Goal: Transaction & Acquisition: Book appointment/travel/reservation

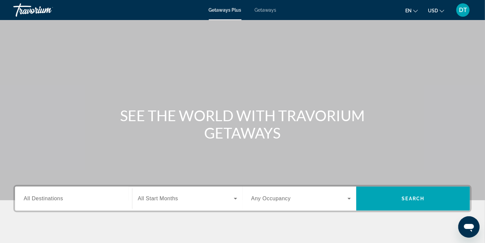
click at [269, 11] on span "Getaways" at bounding box center [266, 9] width 22 height 5
click at [65, 199] on input "Destination All Destinations" at bounding box center [74, 199] width 100 height 8
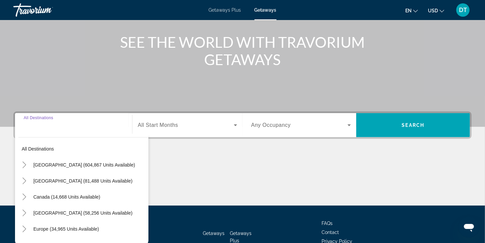
scroll to position [117, 0]
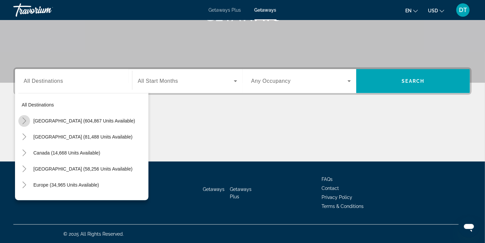
click at [26, 123] on icon "Toggle United States (604,867 units available)" at bounding box center [24, 120] width 7 height 7
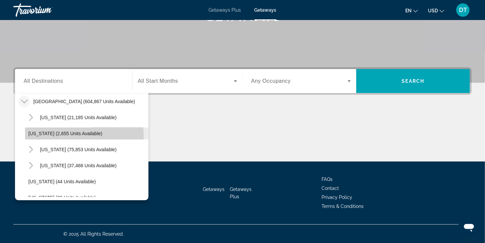
click at [33, 137] on span "Search widget" at bounding box center [86, 133] width 123 height 16
type input "**********"
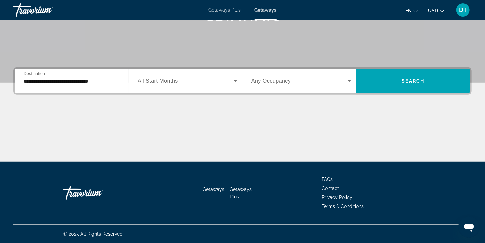
click at [159, 82] on span "All Start Months" at bounding box center [158, 81] width 40 height 6
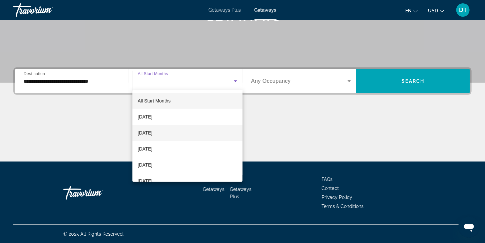
click at [152, 135] on span "[DATE]" at bounding box center [145, 133] width 15 height 8
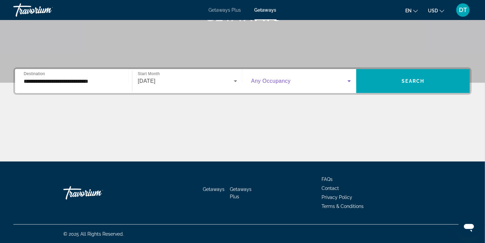
click at [348, 79] on icon "Search widget" at bounding box center [349, 81] width 8 height 8
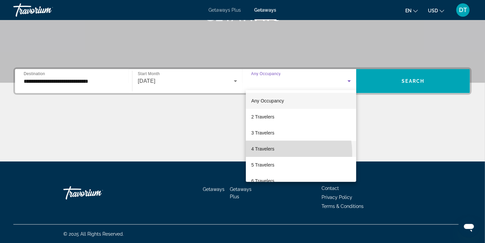
click at [267, 153] on mat-option "4 Travelers" at bounding box center [301, 149] width 110 height 16
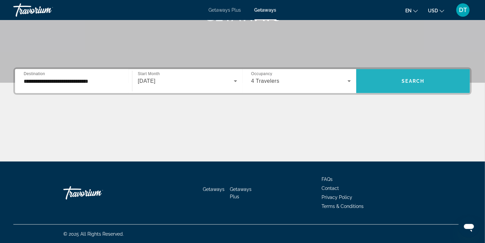
click at [410, 82] on span "Search" at bounding box center [413, 80] width 23 height 5
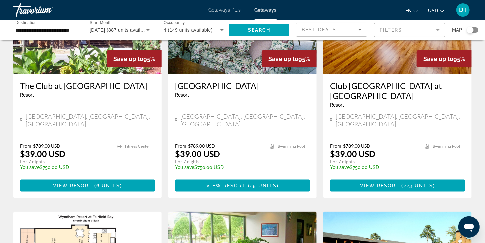
scroll to position [339, 0]
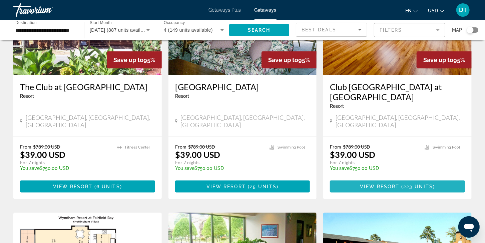
click at [407, 184] on span "223 units" at bounding box center [418, 186] width 30 height 5
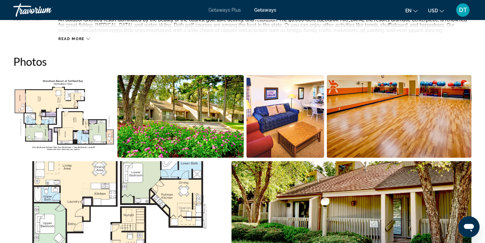
scroll to position [281, 0]
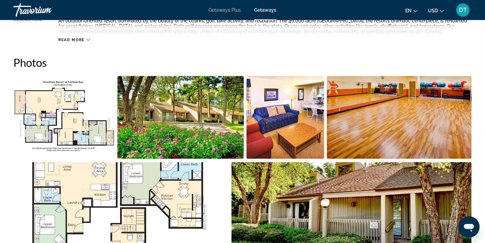
click at [284, 132] on img "Open full-screen image slider" at bounding box center [285, 117] width 78 height 83
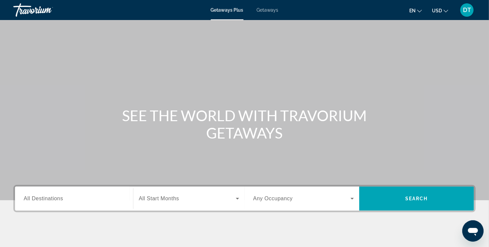
click at [50, 200] on span "All Destinations" at bounding box center [43, 198] width 39 height 6
click at [50, 200] on input "Destination All Destinations" at bounding box center [74, 199] width 101 height 8
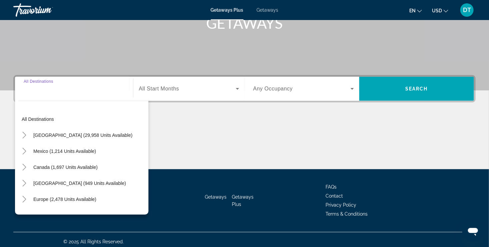
scroll to position [113, 0]
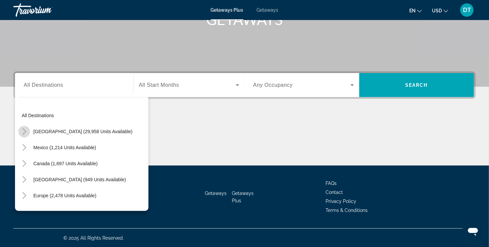
click at [25, 135] on mat-icon "Toggle United States (29,958 units available)" at bounding box center [24, 132] width 12 height 12
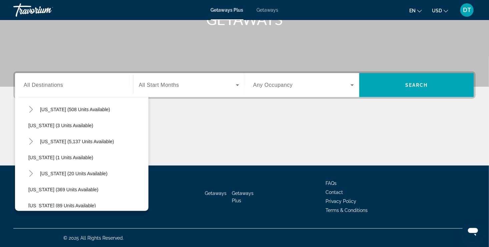
scroll to position [113, 0]
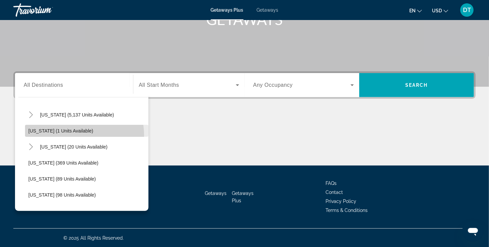
click at [77, 134] on span "Search widget" at bounding box center [86, 131] width 123 height 16
type input "**********"
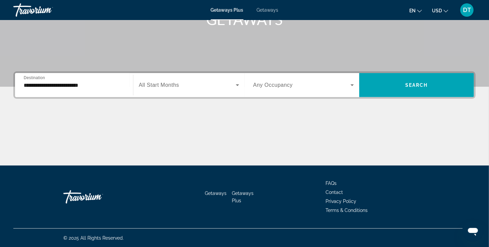
click at [157, 84] on span "All Start Months" at bounding box center [159, 85] width 40 height 6
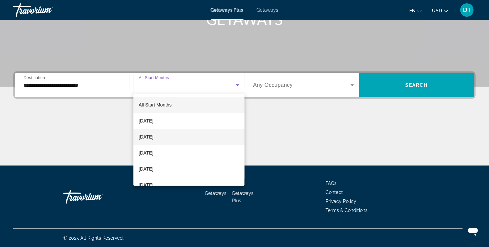
click at [153, 137] on span "[DATE]" at bounding box center [146, 137] width 15 height 8
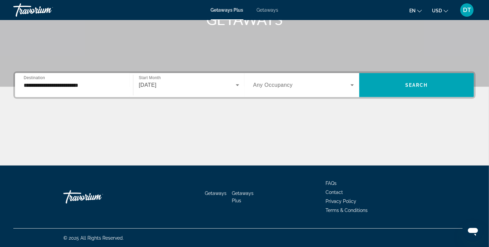
click at [286, 83] on span "Any Occupancy" at bounding box center [273, 85] width 40 height 6
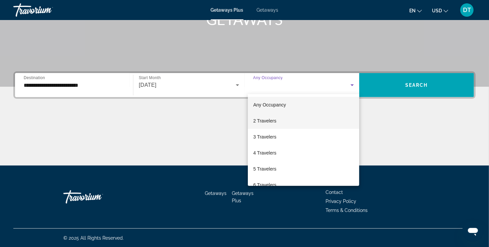
click at [266, 119] on span "2 Travelers" at bounding box center [264, 121] width 23 height 8
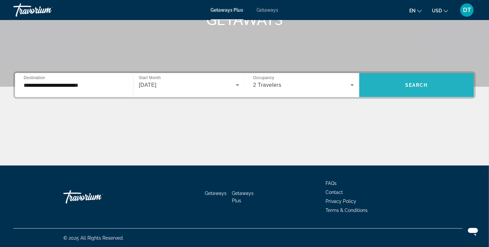
click at [401, 84] on span "Search widget" at bounding box center [416, 85] width 115 height 16
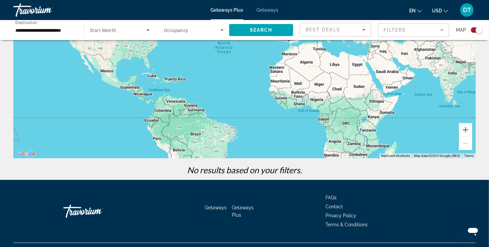
scroll to position [93, 0]
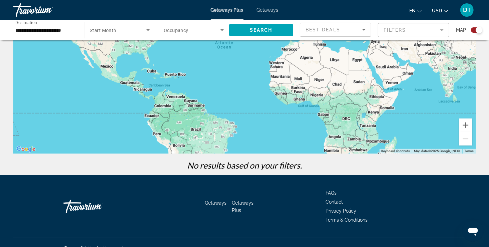
click at [272, 12] on span "Getaways" at bounding box center [268, 9] width 22 height 5
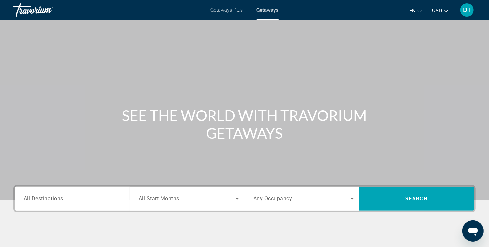
click at [67, 203] on div "Search widget" at bounding box center [74, 198] width 101 height 19
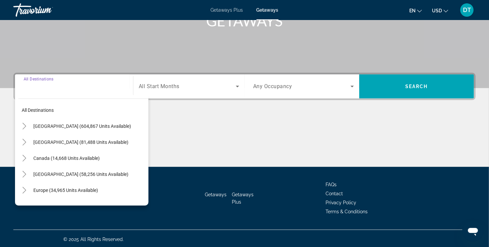
scroll to position [113, 0]
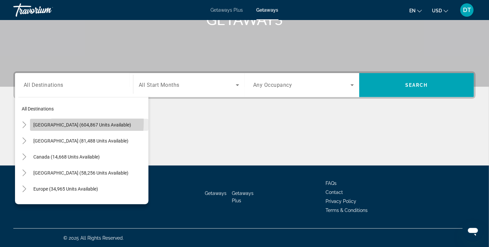
click at [55, 122] on span "[GEOGRAPHIC_DATA] (604,867 units available)" at bounding box center [82, 124] width 98 height 5
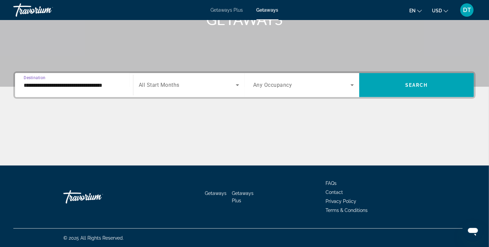
click at [70, 83] on input "**********" at bounding box center [74, 85] width 101 height 8
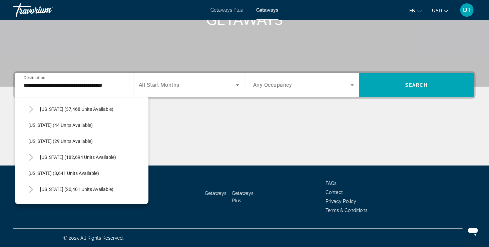
scroll to position [80, 0]
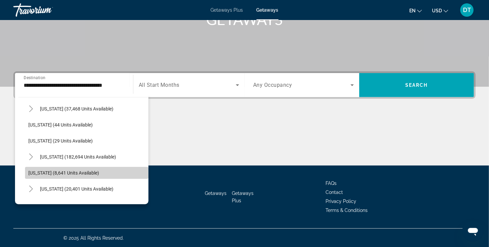
click at [87, 172] on span "[US_STATE] (8,641 units available)" at bounding box center [63, 172] width 71 height 5
type input "**********"
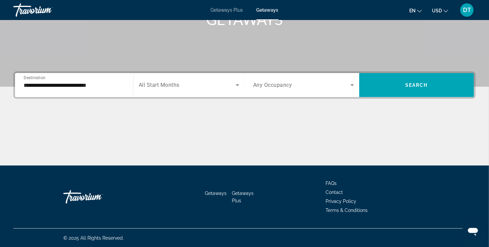
click at [178, 85] on span "All Start Months" at bounding box center [159, 85] width 41 height 6
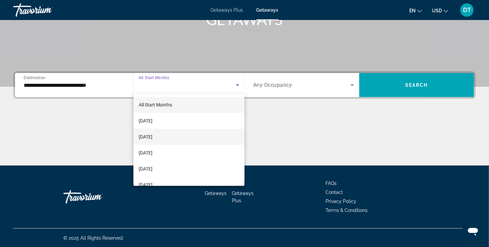
click at [152, 136] on span "[DATE]" at bounding box center [146, 137] width 14 height 8
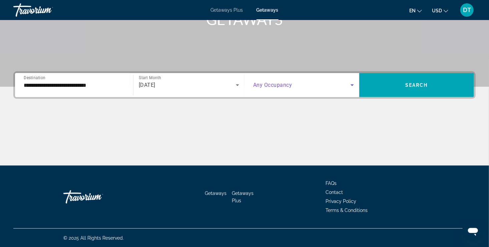
click at [351, 85] on icon "Search widget" at bounding box center [351, 85] width 3 height 2
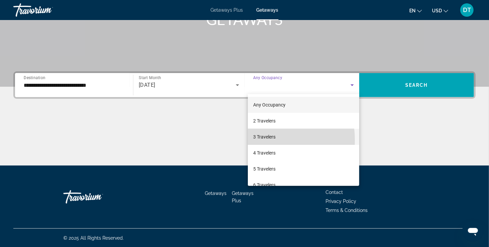
click at [258, 140] on span "3 Travelers" at bounding box center [264, 137] width 22 height 8
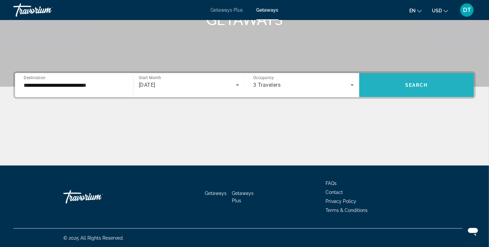
click at [406, 87] on span "Search" at bounding box center [416, 84] width 23 height 5
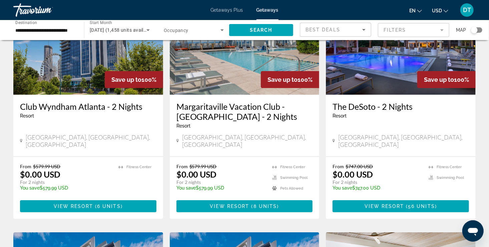
scroll to position [102, 0]
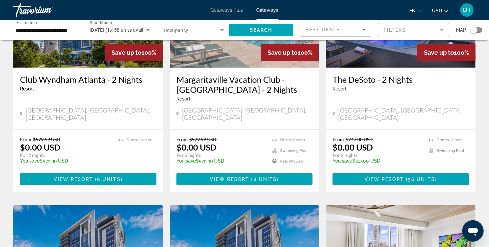
click at [441, 30] on mat-form-field "Filters" at bounding box center [413, 30] width 71 height 14
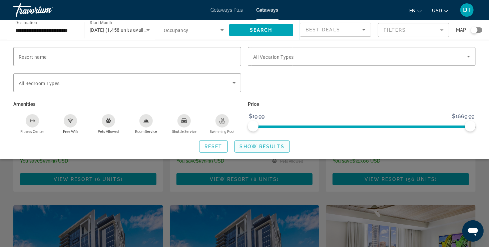
click at [264, 144] on span "Show Results" at bounding box center [262, 146] width 45 height 5
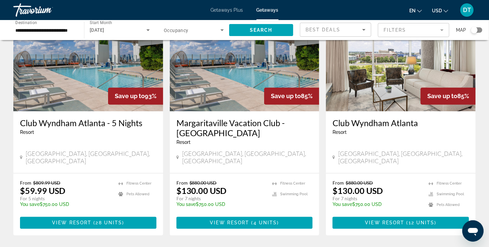
scroll to position [560, 0]
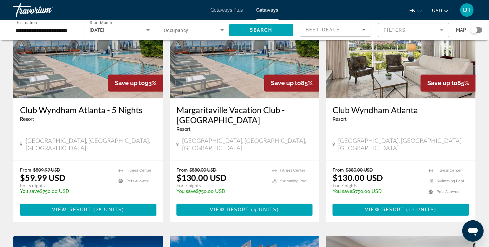
click at [250, 131] on div "Margaritaville Vacation Club - [GEOGRAPHIC_DATA] - This is an adults only resor…" at bounding box center [245, 129] width 150 height 62
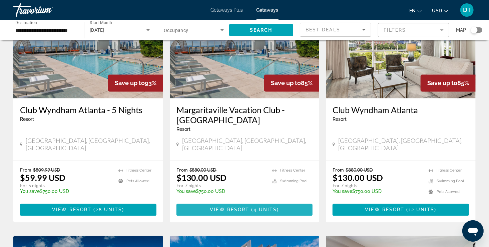
click at [261, 207] on span "4 units" at bounding box center [265, 209] width 24 height 5
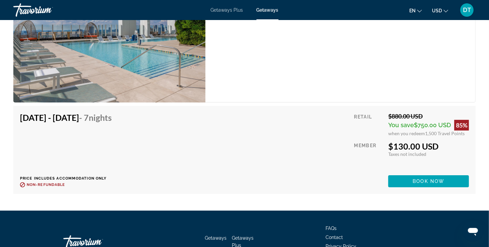
scroll to position [1152, 0]
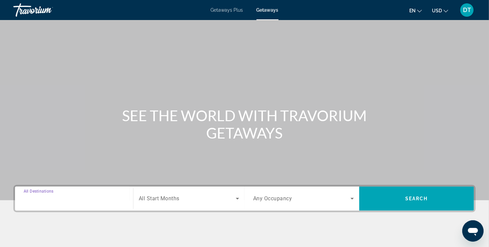
click at [88, 202] on input "Destination All Destinations" at bounding box center [74, 199] width 101 height 8
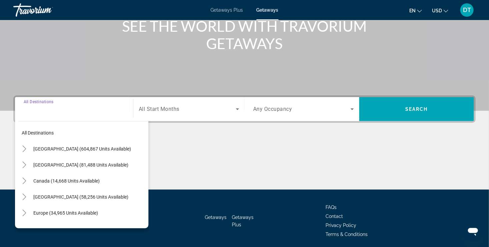
scroll to position [113, 0]
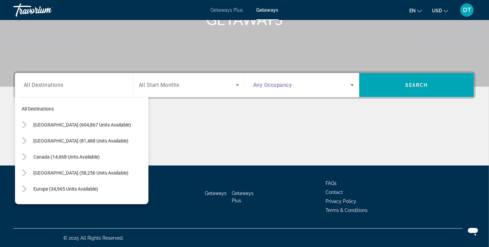
click at [353, 85] on icon "Search widget" at bounding box center [352, 85] width 8 height 8
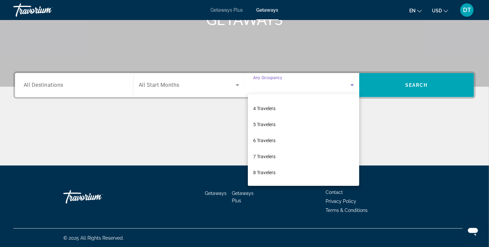
scroll to position [53, 0]
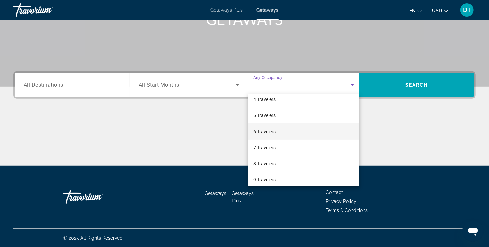
click at [265, 133] on span "6 Travelers" at bounding box center [264, 131] width 22 height 8
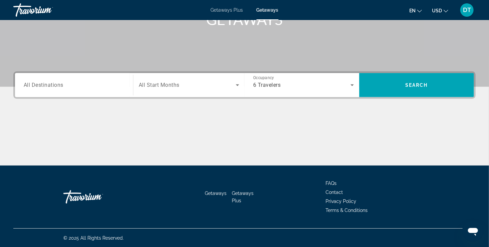
click at [60, 84] on span "All Destinations" at bounding box center [44, 85] width 40 height 6
click at [60, 84] on input "Destination All Destinations" at bounding box center [74, 85] width 101 height 8
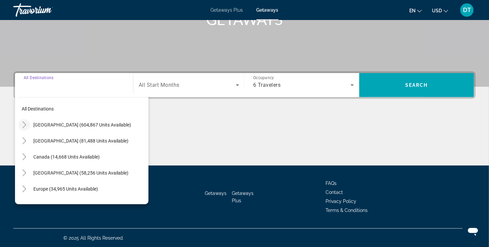
click at [26, 125] on icon "Toggle United States (604,867 units available)" at bounding box center [24, 124] width 7 height 7
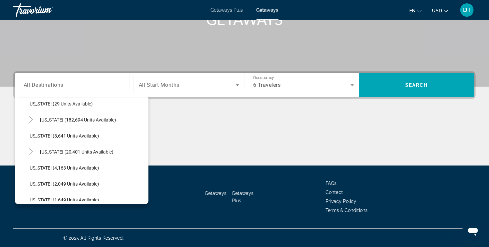
scroll to position [121, 0]
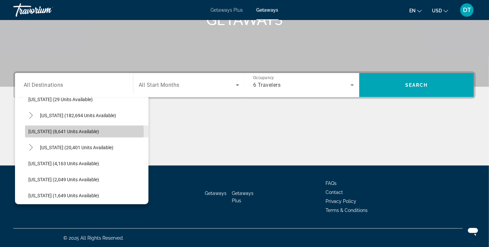
click at [70, 131] on span "[US_STATE] (8,641 units available)" at bounding box center [63, 131] width 71 height 5
type input "**********"
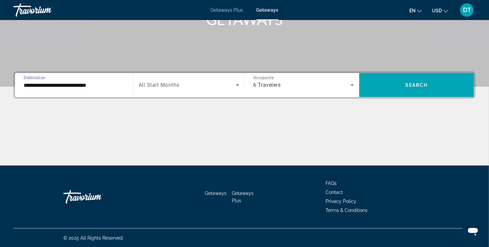
click at [238, 85] on icon "Search widget" at bounding box center [237, 85] width 8 height 8
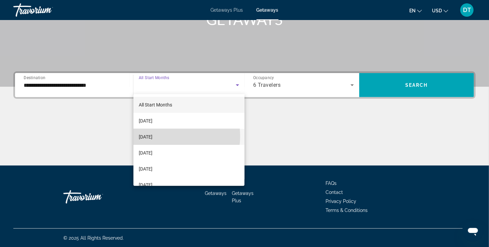
click at [168, 136] on mat-option "[DATE]" at bounding box center [188, 137] width 111 height 16
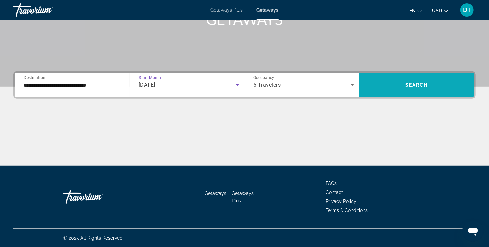
click at [438, 84] on span "Search widget" at bounding box center [416, 85] width 115 height 16
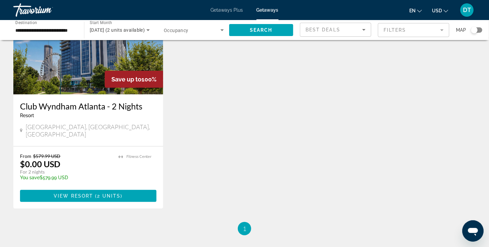
scroll to position [111, 0]
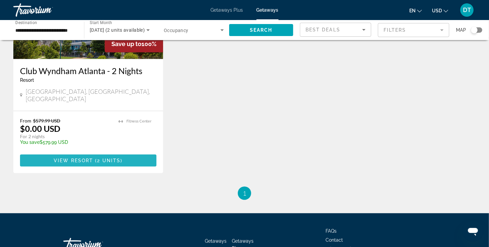
click at [103, 158] on span "2 units" at bounding box center [108, 160] width 23 height 5
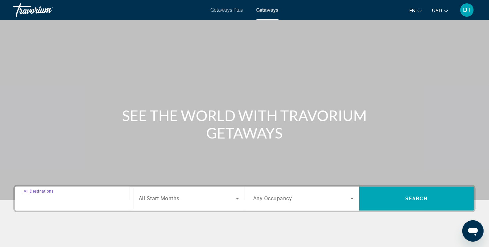
click at [71, 202] on input "Destination All Destinations" at bounding box center [74, 199] width 101 height 8
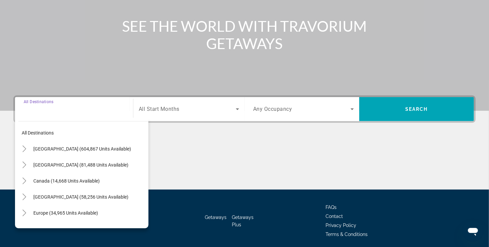
scroll to position [113, 0]
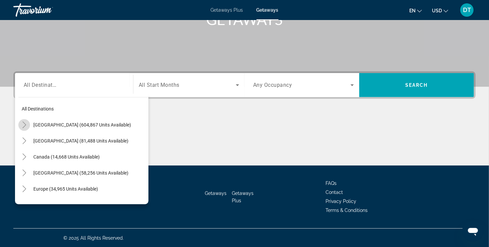
click at [26, 125] on icon "Toggle United States (604,867 units available)" at bounding box center [24, 124] width 7 height 7
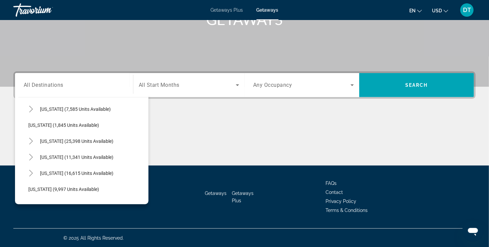
scroll to position [562, 0]
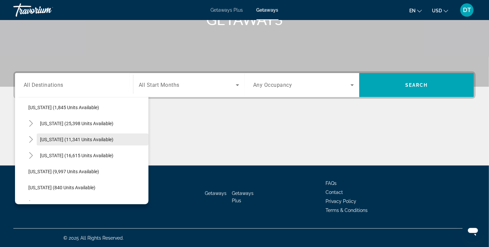
click at [82, 138] on span "[US_STATE] (11,341 units available)" at bounding box center [76, 139] width 73 height 5
type input "**********"
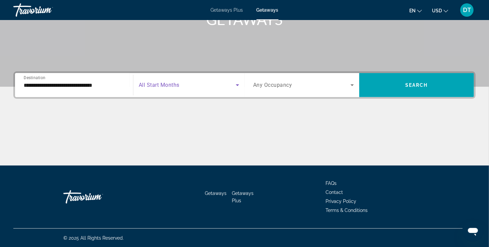
click at [237, 84] on icon "Search widget" at bounding box center [237, 85] width 3 height 2
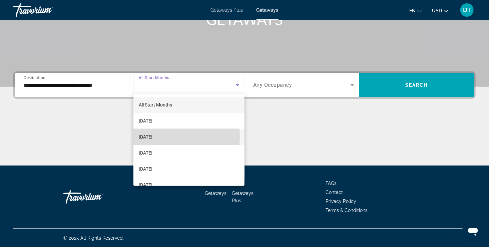
click at [152, 136] on span "[DATE]" at bounding box center [146, 137] width 14 height 8
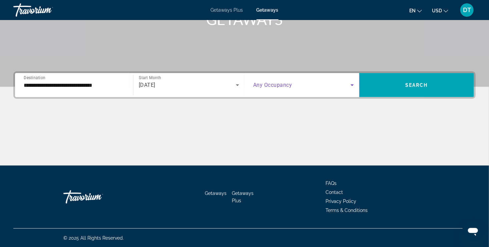
click at [353, 86] on icon "Search widget" at bounding box center [352, 85] width 8 height 8
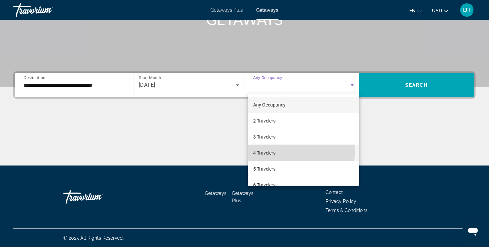
click at [284, 151] on mat-option "4 Travelers" at bounding box center [303, 153] width 111 height 16
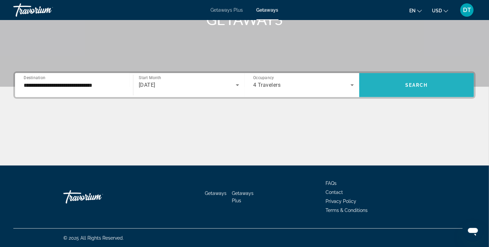
click at [413, 84] on span "Search" at bounding box center [416, 84] width 23 height 5
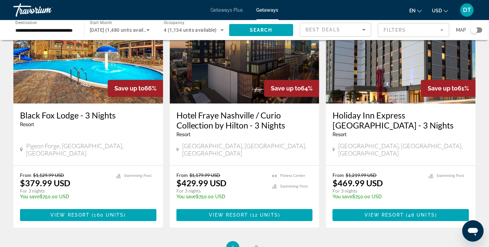
scroll to position [872, 0]
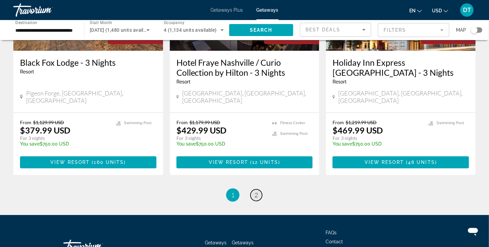
click at [255, 191] on span "2" at bounding box center [255, 194] width 3 height 7
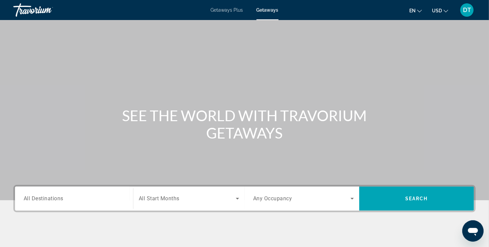
click at [236, 13] on div "Getaways Plus Getaways en English Español Français Italiano Português русский U…" at bounding box center [244, 9] width 489 height 17
click at [230, 11] on span "Getaways Plus" at bounding box center [227, 9] width 32 height 5
click at [61, 202] on input "Destination All Destinations" at bounding box center [74, 199] width 101 height 8
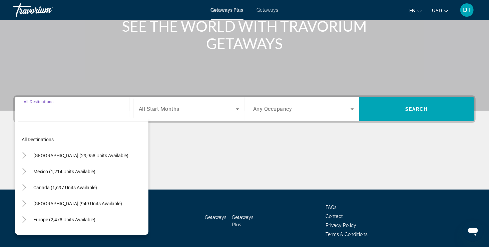
scroll to position [113, 0]
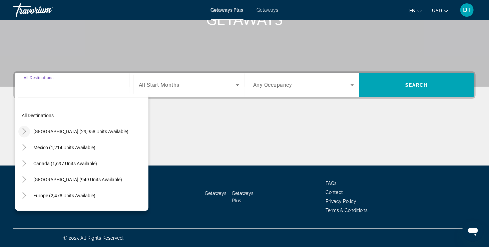
click at [23, 130] on icon "Toggle United States (29,958 units available)" at bounding box center [24, 131] width 7 height 7
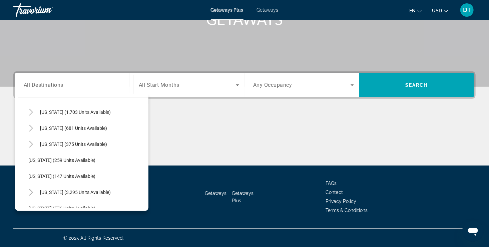
scroll to position [517, 0]
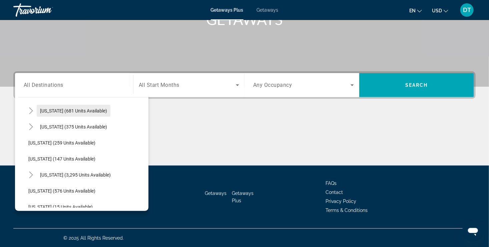
click at [90, 107] on span "Search widget" at bounding box center [74, 111] width 74 height 16
type input "**********"
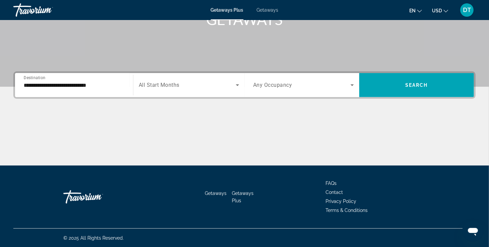
click at [163, 85] on span "All Start Months" at bounding box center [159, 85] width 41 height 6
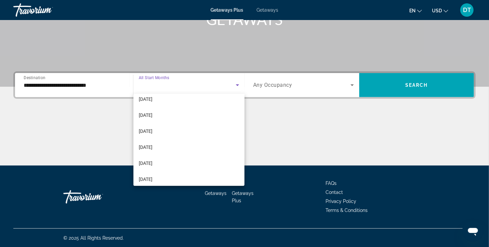
scroll to position [0, 0]
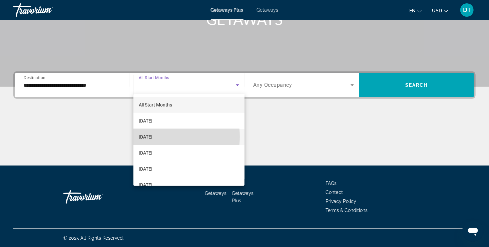
click at [152, 136] on span "[DATE]" at bounding box center [146, 137] width 14 height 8
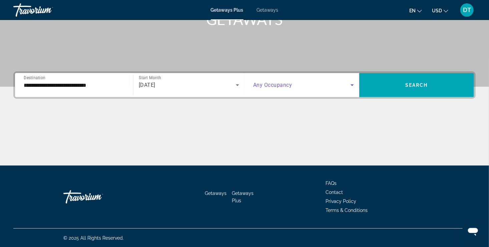
click at [351, 84] on icon "Search widget" at bounding box center [351, 85] width 3 height 2
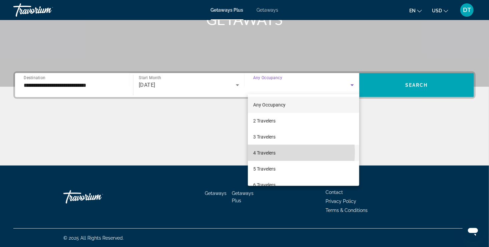
click at [269, 152] on span "4 Travelers" at bounding box center [264, 153] width 22 height 8
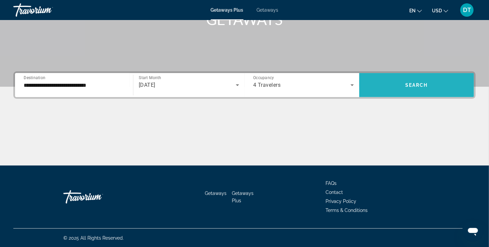
click at [427, 86] on span "Search" at bounding box center [416, 84] width 23 height 5
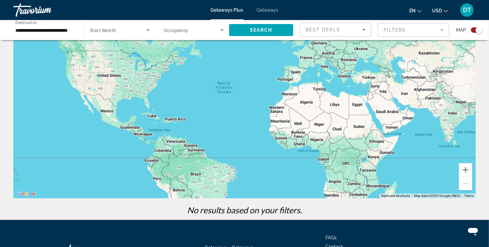
scroll to position [89, 0]
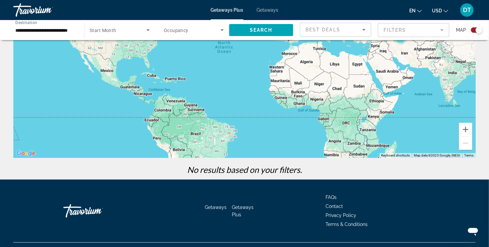
click at [268, 11] on span "Getaways" at bounding box center [268, 9] width 22 height 5
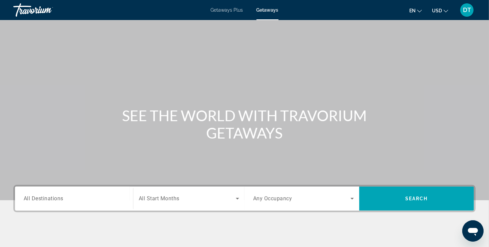
click at [51, 201] on span "All Destinations" at bounding box center [44, 198] width 40 height 6
click at [51, 201] on input "Destination All Destinations" at bounding box center [74, 199] width 101 height 8
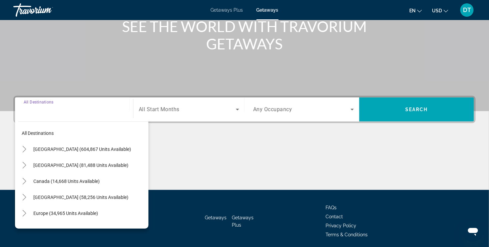
scroll to position [113, 0]
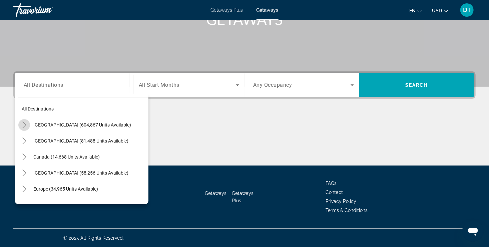
click at [24, 121] on icon "Toggle United States (604,867 units available)" at bounding box center [24, 124] width 7 height 7
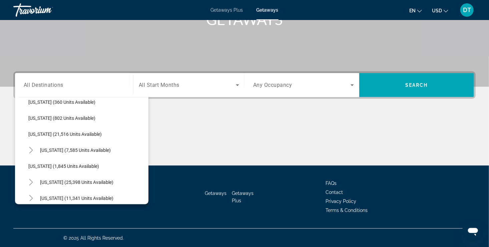
scroll to position [509, 0]
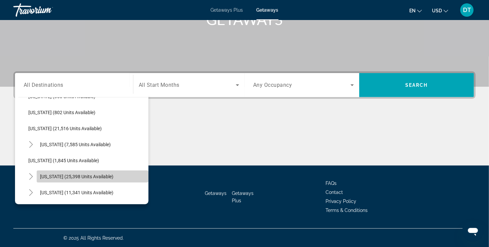
click at [112, 172] on span "Search widget" at bounding box center [93, 176] width 112 height 16
type input "**********"
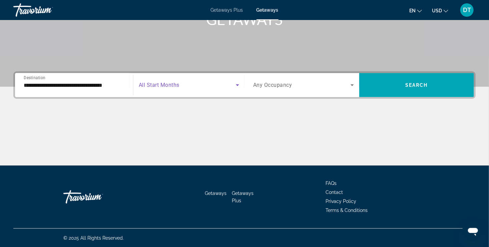
click at [236, 85] on icon "Search widget" at bounding box center [237, 85] width 8 height 8
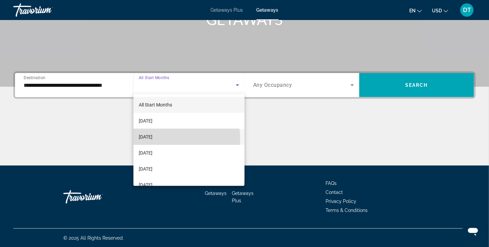
click at [167, 139] on mat-option "[DATE]" at bounding box center [188, 137] width 111 height 16
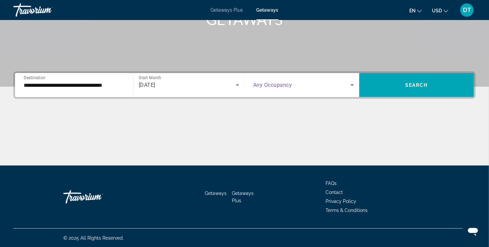
click at [351, 85] on icon "Search widget" at bounding box center [352, 85] width 8 height 8
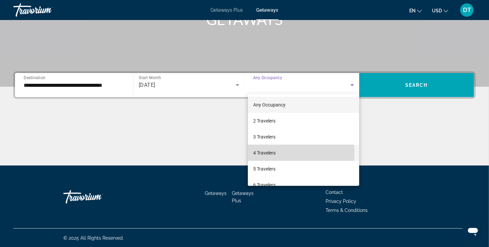
click at [267, 153] on span "4 Travelers" at bounding box center [264, 153] width 22 height 8
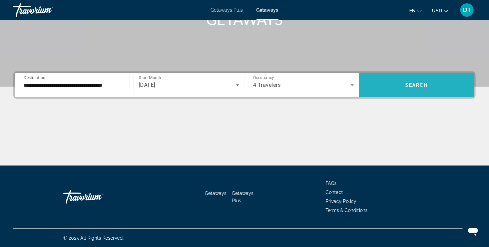
click at [426, 84] on span "Search" at bounding box center [416, 84] width 23 height 5
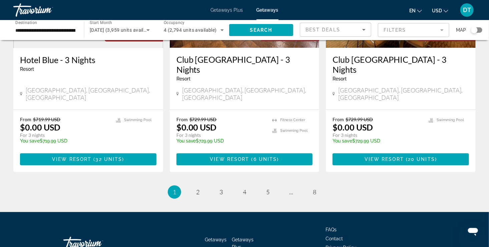
scroll to position [862, 0]
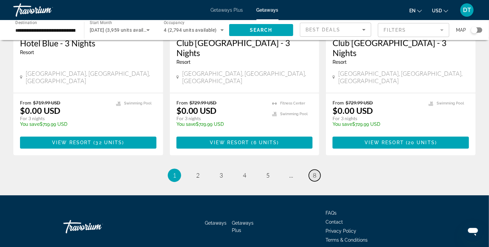
click at [316, 169] on link "page 8" at bounding box center [315, 175] width 12 height 12
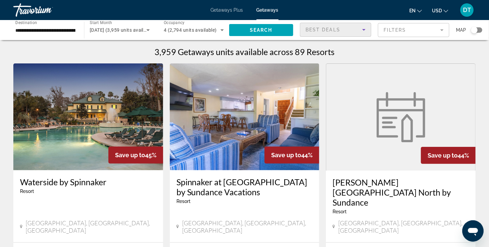
click at [365, 28] on icon "Sort by" at bounding box center [364, 30] width 8 height 8
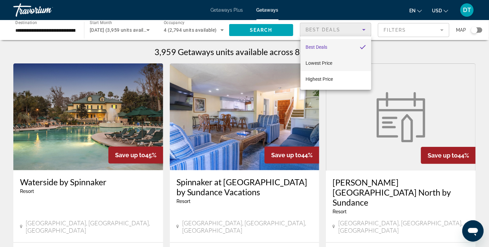
click at [323, 64] on span "Lowest Price" at bounding box center [319, 62] width 27 height 5
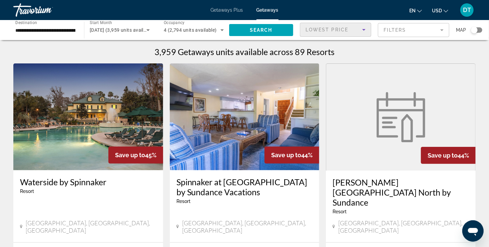
click at [442, 30] on mat-form-field "Filters" at bounding box center [413, 30] width 71 height 14
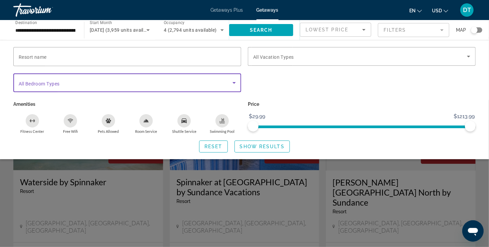
click at [233, 82] on icon "Search widget" at bounding box center [233, 83] width 3 height 2
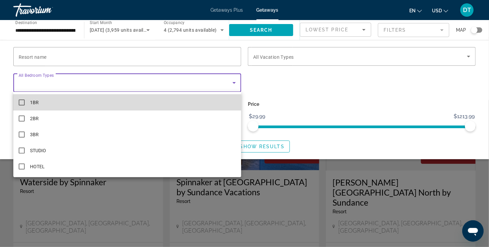
click at [21, 103] on mat-pseudo-checkbox at bounding box center [22, 102] width 6 height 6
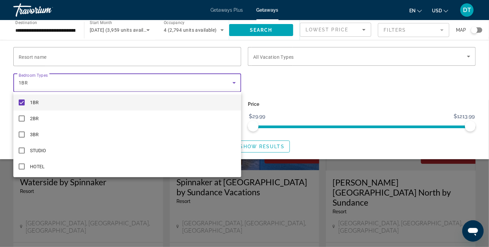
click at [266, 141] on div at bounding box center [244, 123] width 489 height 247
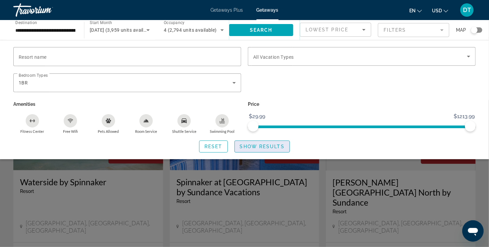
click at [265, 145] on span "Show Results" at bounding box center [262, 146] width 45 height 5
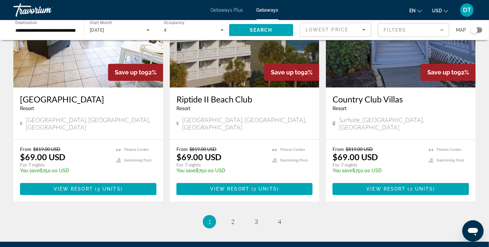
scroll to position [805, 0]
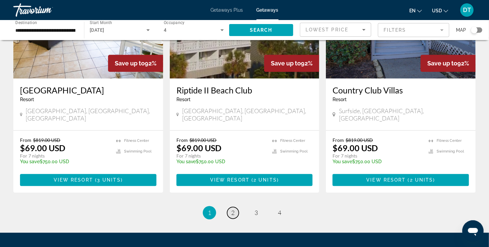
click at [233, 209] on span "2" at bounding box center [232, 212] width 3 height 7
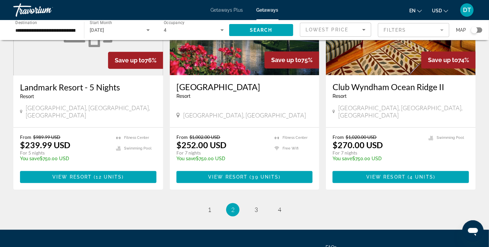
scroll to position [843, 0]
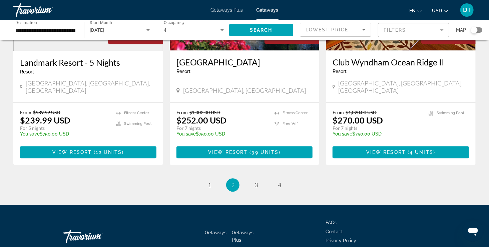
click at [60, 32] on input "**********" at bounding box center [45, 30] width 60 height 8
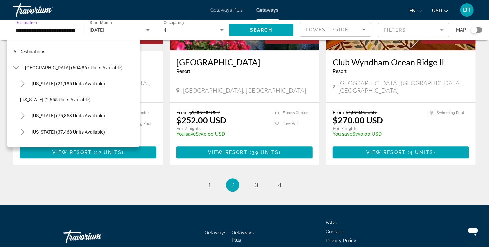
scroll to position [536, 0]
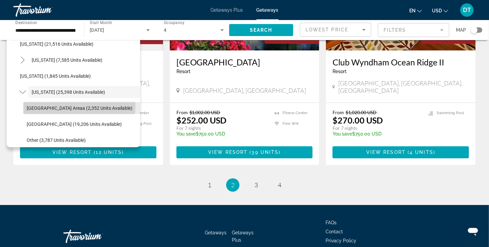
click at [68, 105] on span "[GEOGRAPHIC_DATA] Areaa (2,352 units available)" at bounding box center [80, 107] width 106 height 5
type input "**********"
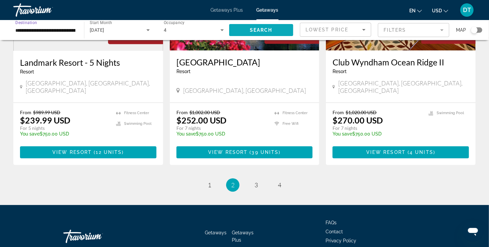
click at [268, 31] on span "Search" at bounding box center [261, 29] width 23 height 5
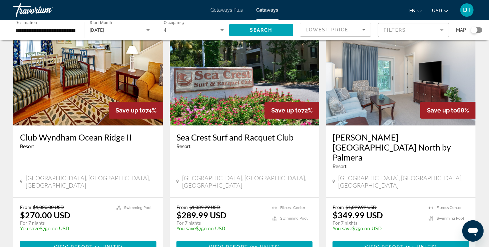
scroll to position [58, 0]
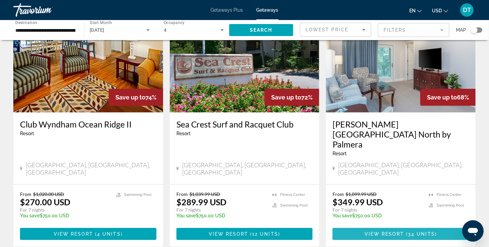
click at [419, 231] on span "34 units" at bounding box center [421, 233] width 27 height 5
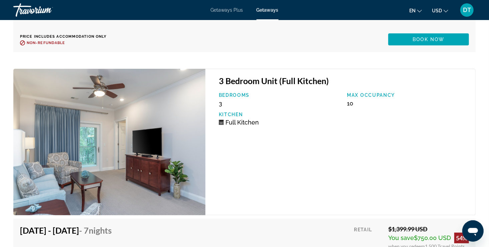
scroll to position [2391, 0]
